Goal: Task Accomplishment & Management: Complete application form

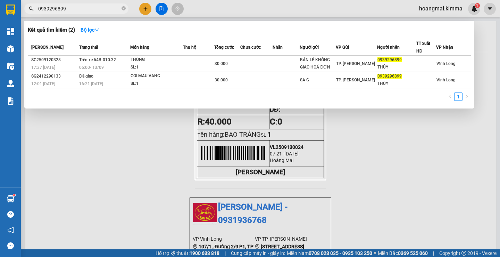
click at [145, 9] on div at bounding box center [250, 128] width 500 height 257
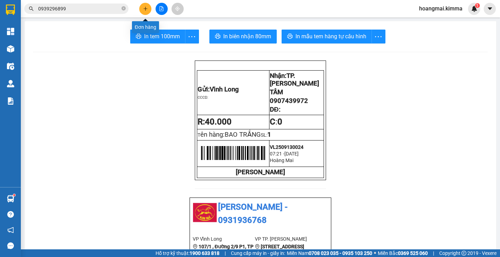
click at [147, 8] on icon "plus" at bounding box center [145, 8] width 5 height 5
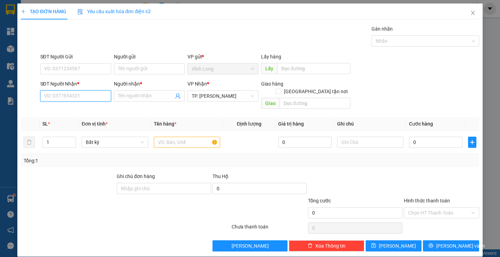
click at [83, 95] on input "SĐT Người Nhận *" at bounding box center [75, 95] width 71 height 11
click at [140, 73] on input "Người gửi" at bounding box center [149, 68] width 71 height 11
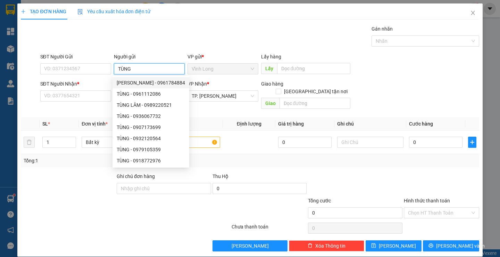
click at [115, 66] on input "TÙNG" at bounding box center [149, 68] width 71 height 11
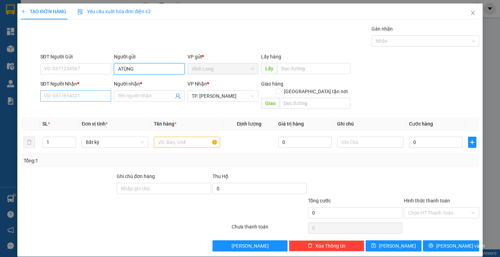
type input "ATÙNG"
click at [86, 97] on input "SĐT Người Nhận *" at bounding box center [75, 95] width 71 height 11
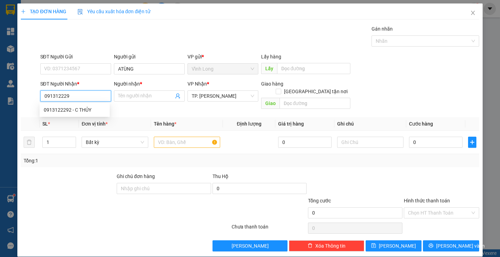
type input "0913122292"
click at [85, 109] on div "0913122292 - C THỦY" at bounding box center [75, 110] width 62 height 8
type input "C THỦY"
type input "0913122292"
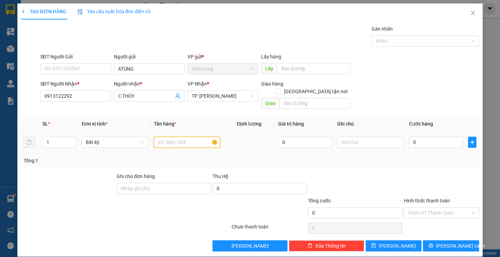
click at [184, 137] on input "text" at bounding box center [187, 142] width 66 height 11
type input "GÓI NP"
click at [368, 137] on input "text" at bounding box center [370, 142] width 66 height 11
type input "H"
click at [421, 139] on input "0" at bounding box center [436, 142] width 54 height 11
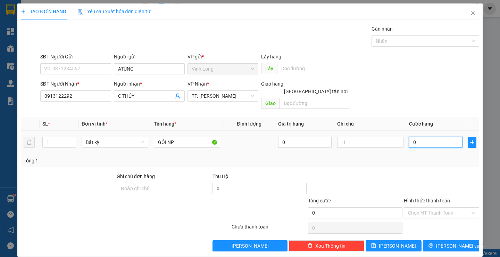
type input "4"
type input "40"
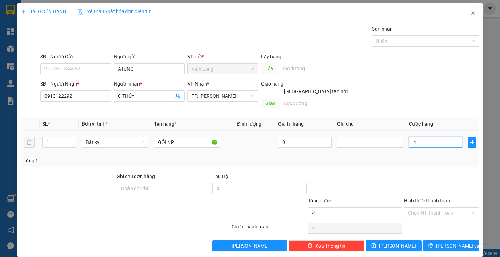
type input "40"
type input "40.000"
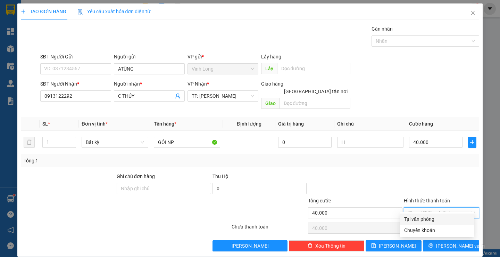
click at [430, 207] on input "Hình thức thanh toán" at bounding box center [439, 212] width 62 height 10
click at [430, 217] on div "Tại văn phòng" at bounding box center [438, 219] width 66 height 8
type input "0"
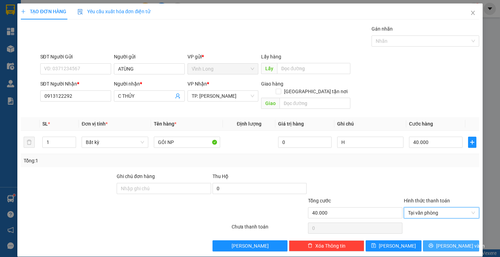
click at [434, 243] on icon "printer" at bounding box center [431, 245] width 5 height 5
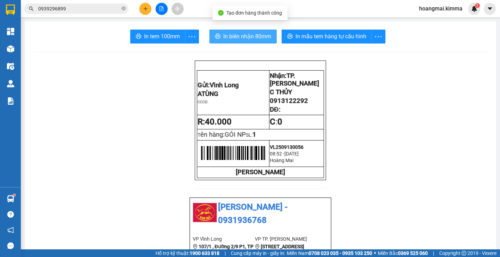
click at [233, 38] on span "In biên nhận 80mm" at bounding box center [247, 36] width 48 height 9
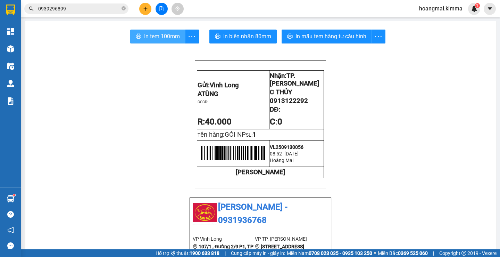
click at [154, 35] on span "In tem 100mm" at bounding box center [162, 36] width 36 height 9
